Goal: Task Accomplishment & Management: Manage account settings

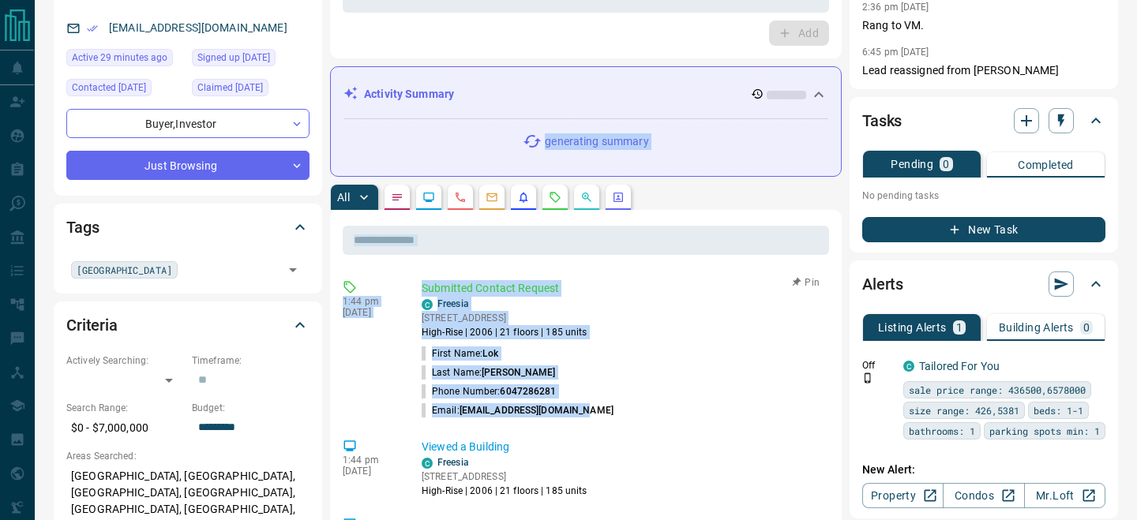
copy div "generating summary All ​ 1:44 pm [DATE] Submitted Contact Request C Freesia [ST…"
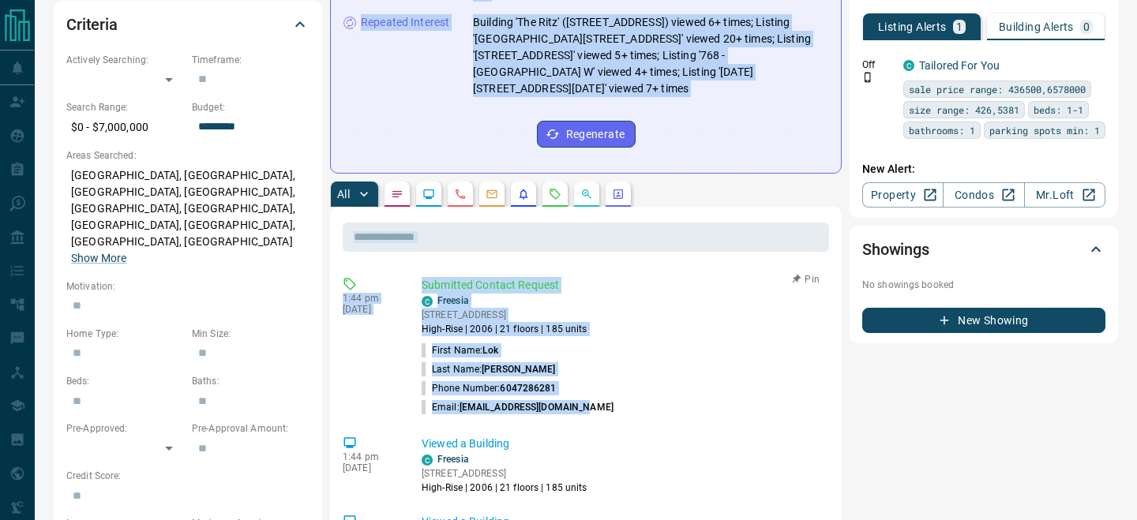
click at [585, 360] on li "Last Name: [PERSON_NAME]" at bounding box center [622, 369] width 401 height 19
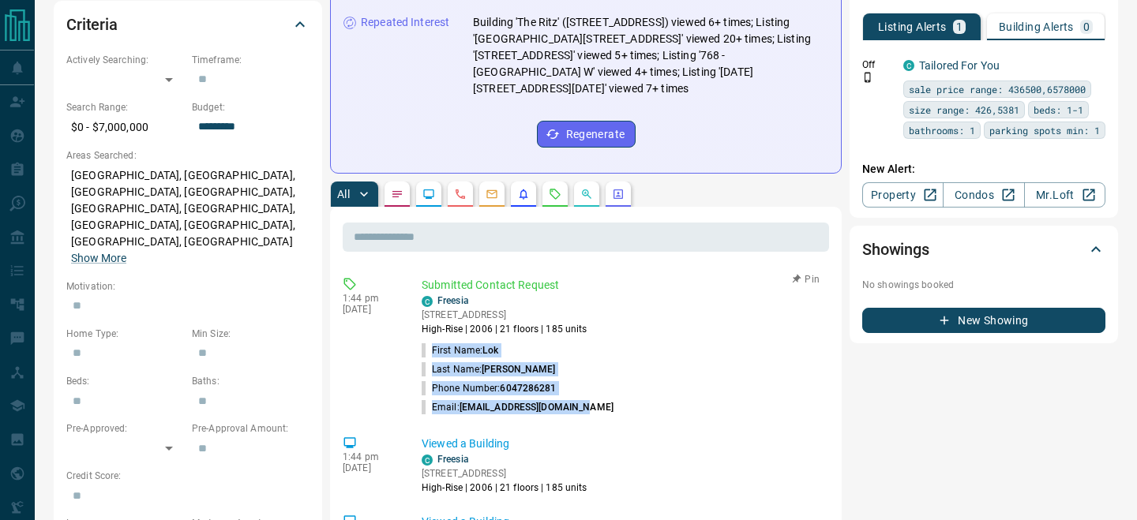
drag, startPoint x: 601, startPoint y: 385, endPoint x: 436, endPoint y: 335, distance: 172.5
click at [434, 341] on ul "First Name: [PERSON_NAME] Last Name: [PERSON_NAME] Phone Number: [PHONE_NUMBER]…" at bounding box center [622, 379] width 401 height 76
copy ul "First Name: [PERSON_NAME] Last Name: [PERSON_NAME] Phone Number: [PHONE_NUMBER]…"
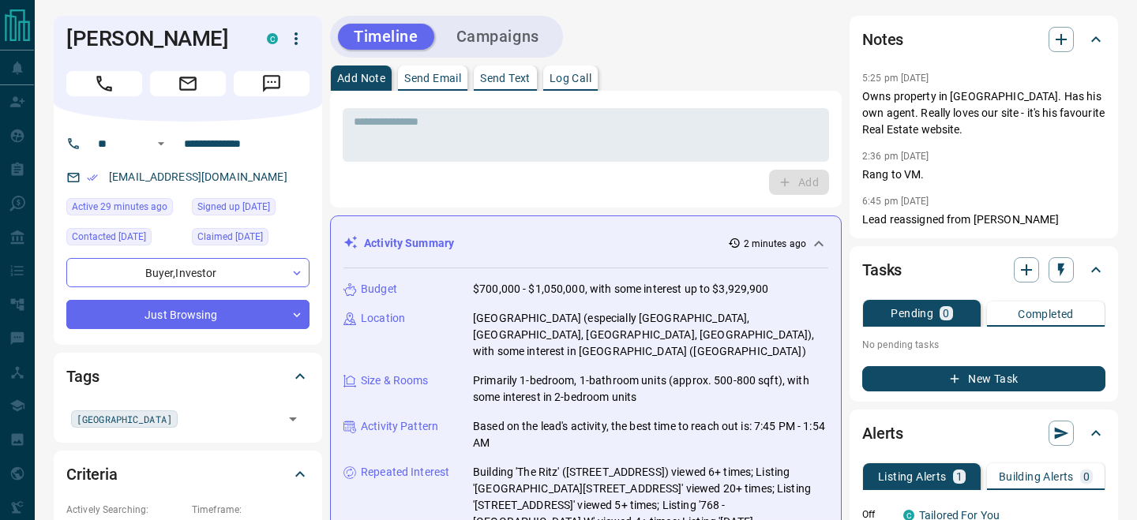
drag, startPoint x: 1000, startPoint y: 129, endPoint x: 860, endPoint y: 95, distance: 144.6
click at [860, 95] on div "Notes 5:25 pm [DATE] Owns property in [GEOGRAPHIC_DATA]. Has his own agent. Rea…" at bounding box center [983, 127] width 268 height 223
copy p "Owns property in [GEOGRAPHIC_DATA]. Has his own agent. Really loves our site - …"
click at [294, 40] on icon "button" at bounding box center [296, 38] width 19 height 19
click at [279, 74] on li "Reassign Lead" at bounding box center [263, 70] width 93 height 24
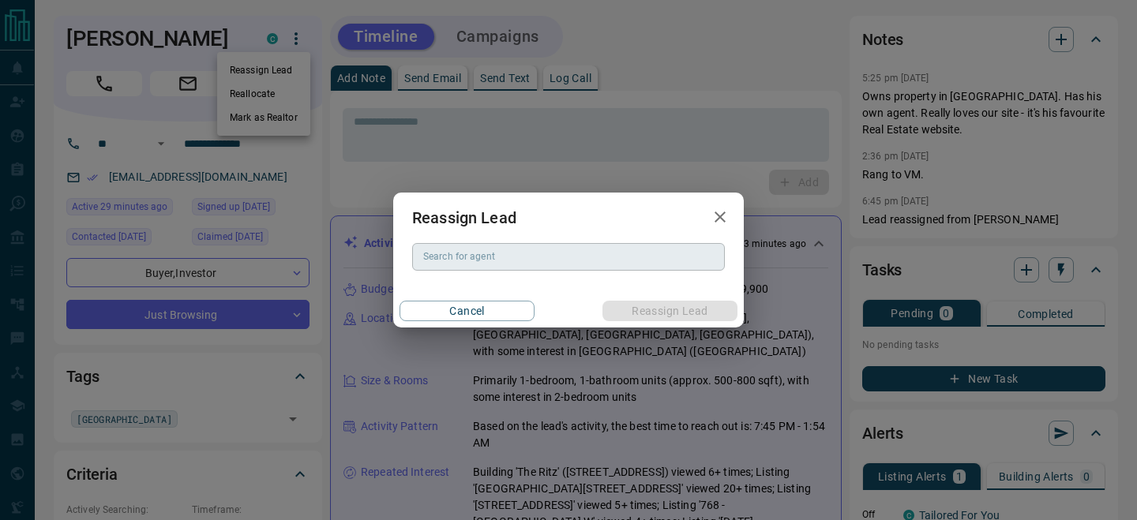
click at [467, 247] on div "Search for agent" at bounding box center [568, 256] width 313 height 27
click at [470, 281] on li "[PERSON_NAME] PREC*" at bounding box center [568, 289] width 313 height 24
type input "**********"
click at [636, 301] on button "Reassign Lead" at bounding box center [669, 311] width 135 height 21
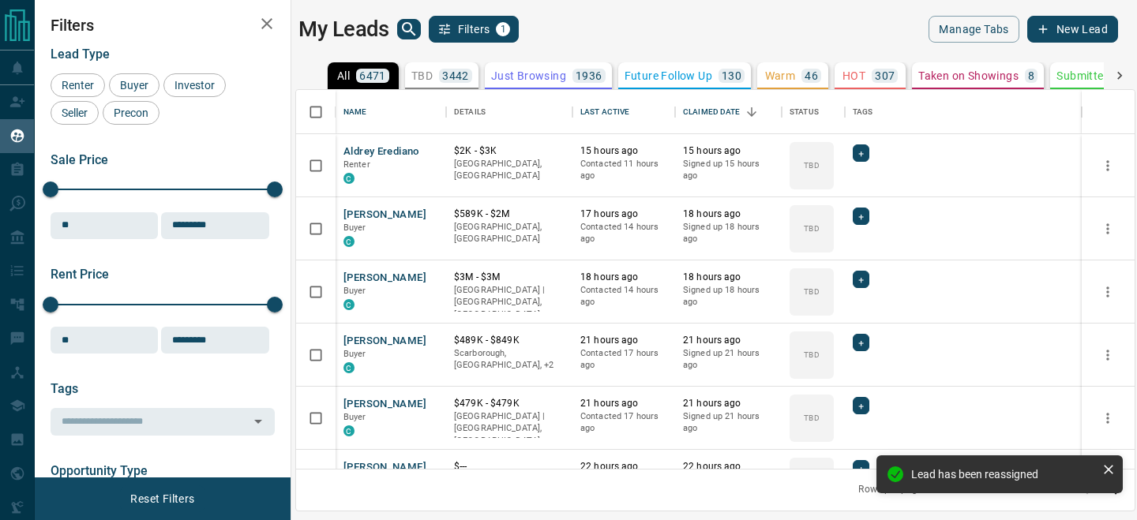
scroll to position [379, 838]
